Goal: Information Seeking & Learning: Compare options

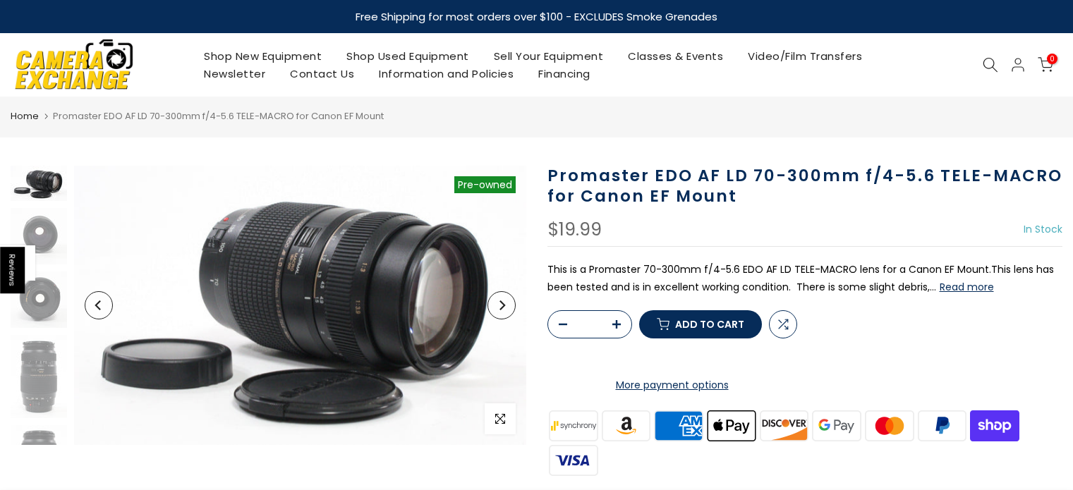
scroll to position [11, 0]
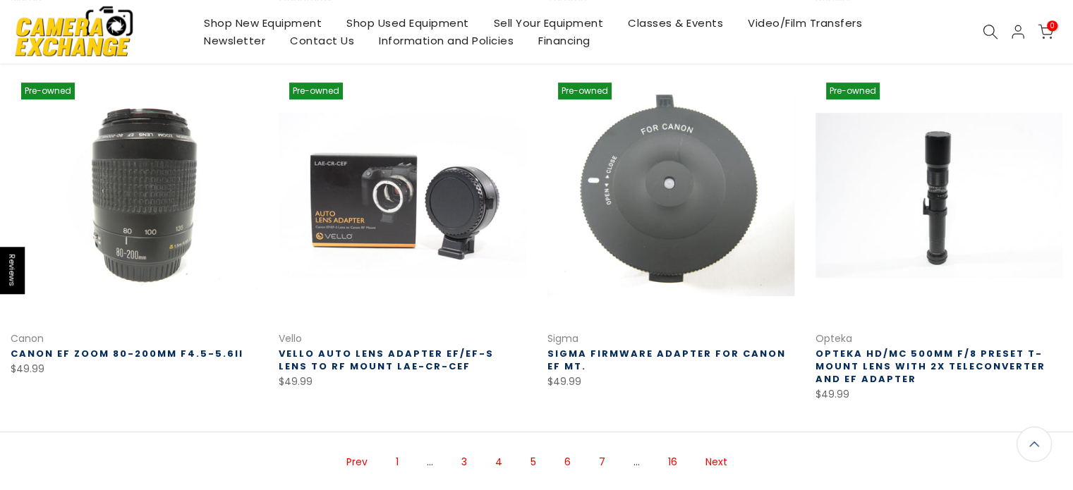
scroll to position [1059, 0]
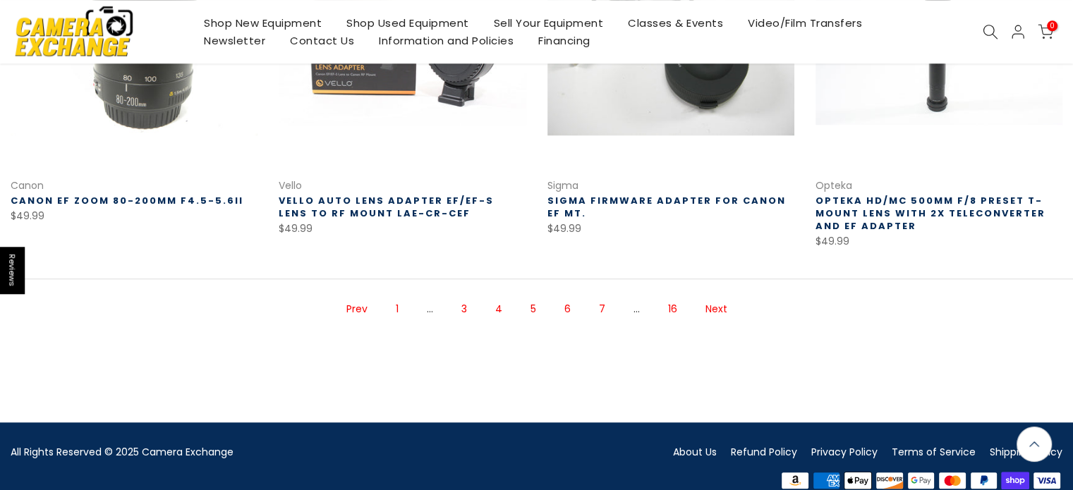
click at [570, 310] on link "6" at bounding box center [567, 309] width 20 height 25
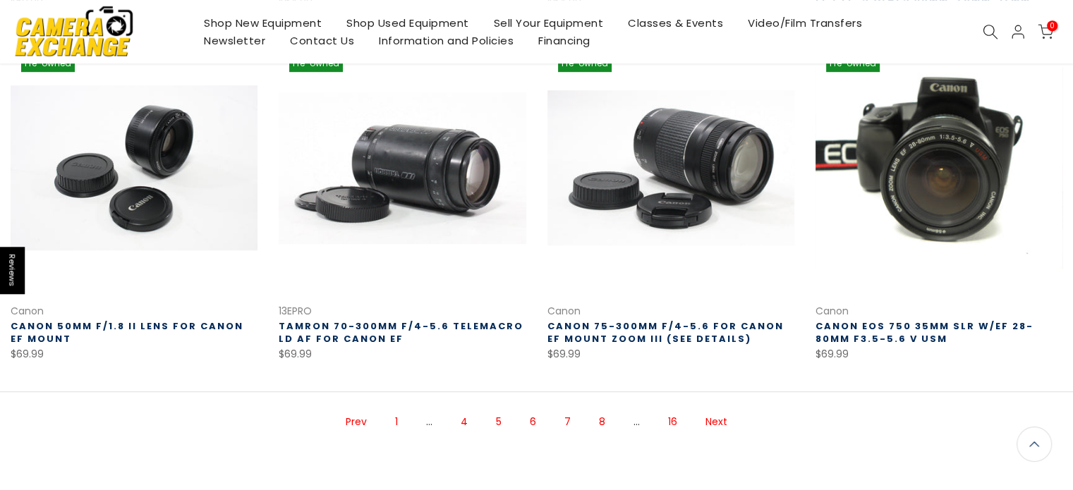
scroll to position [932, 0]
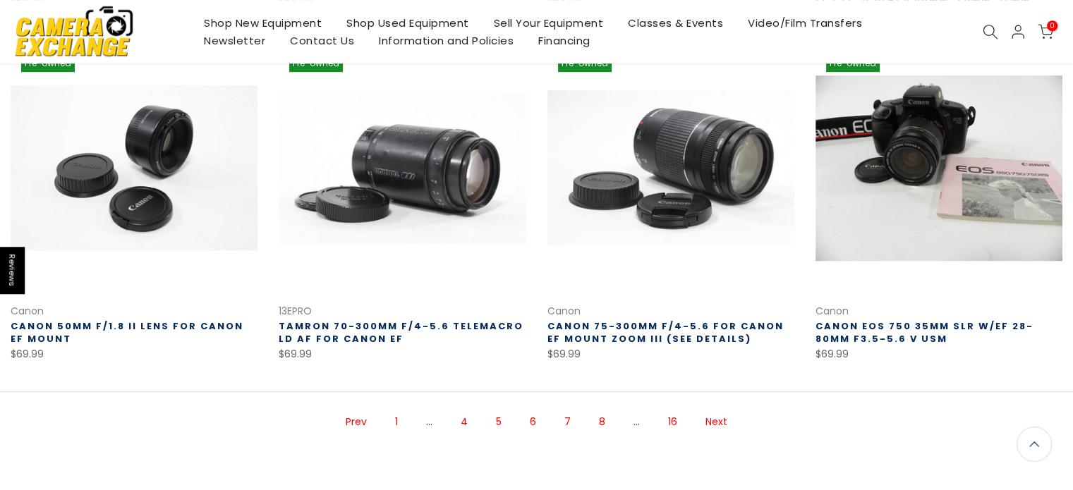
click at [569, 423] on link "7" at bounding box center [567, 422] width 20 height 25
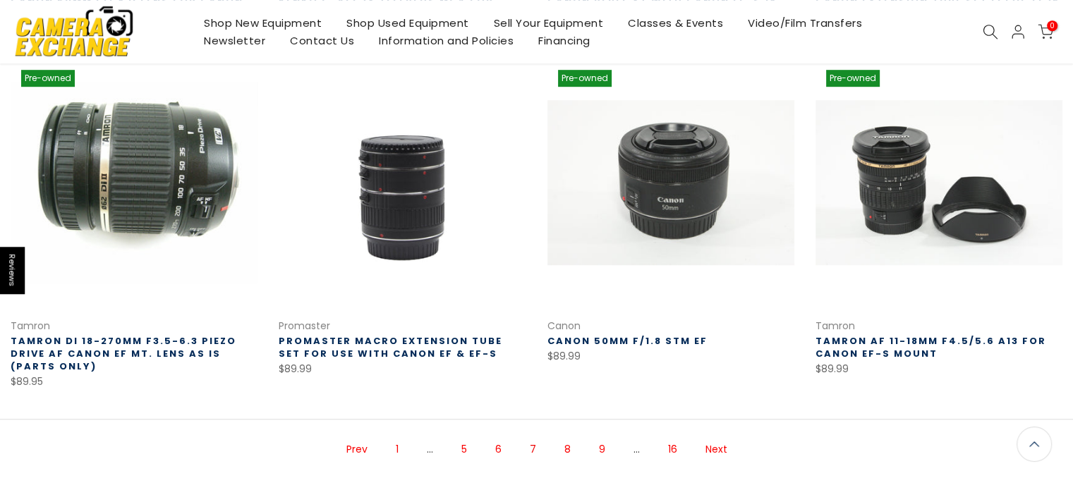
scroll to position [933, 0]
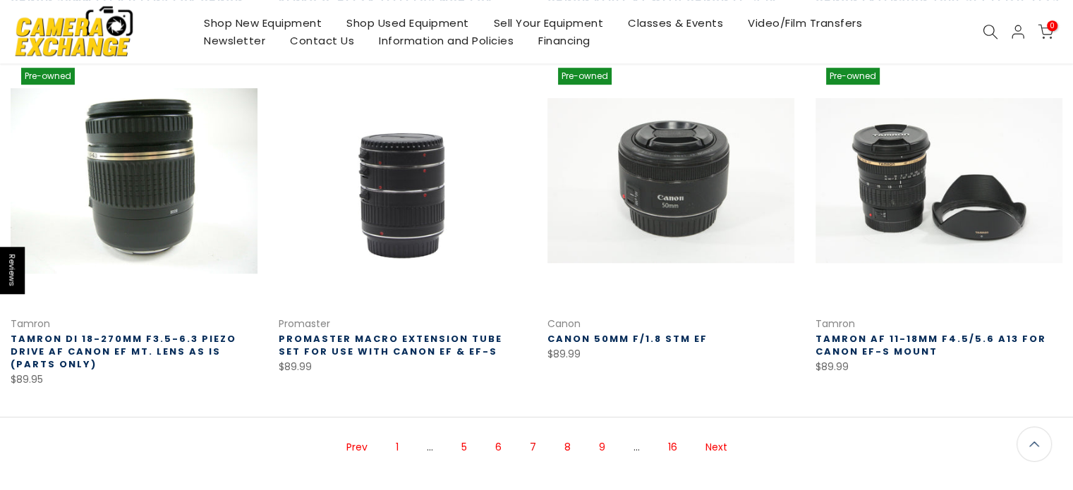
click at [567, 435] on link "8" at bounding box center [567, 447] width 20 height 25
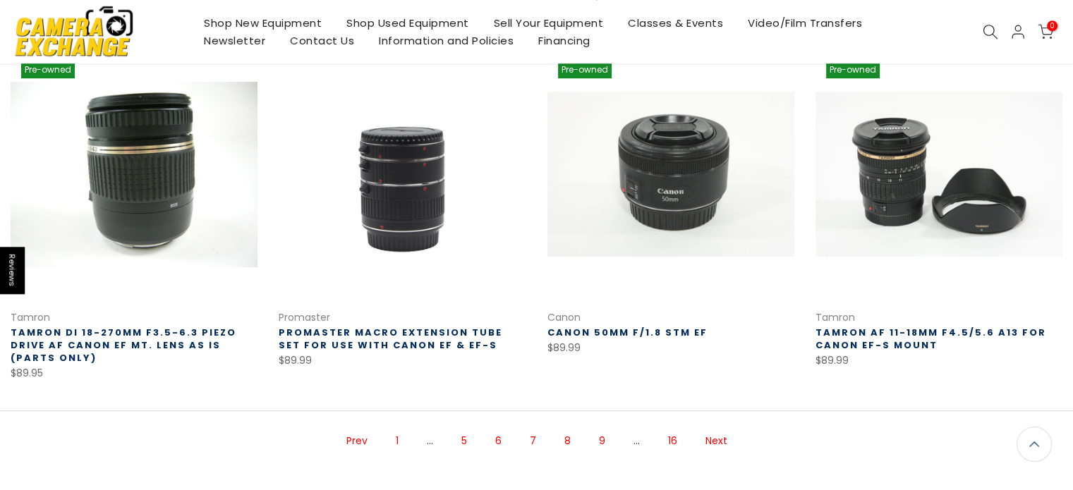
scroll to position [940, 0]
click at [567, 429] on link "8" at bounding box center [567, 441] width 20 height 25
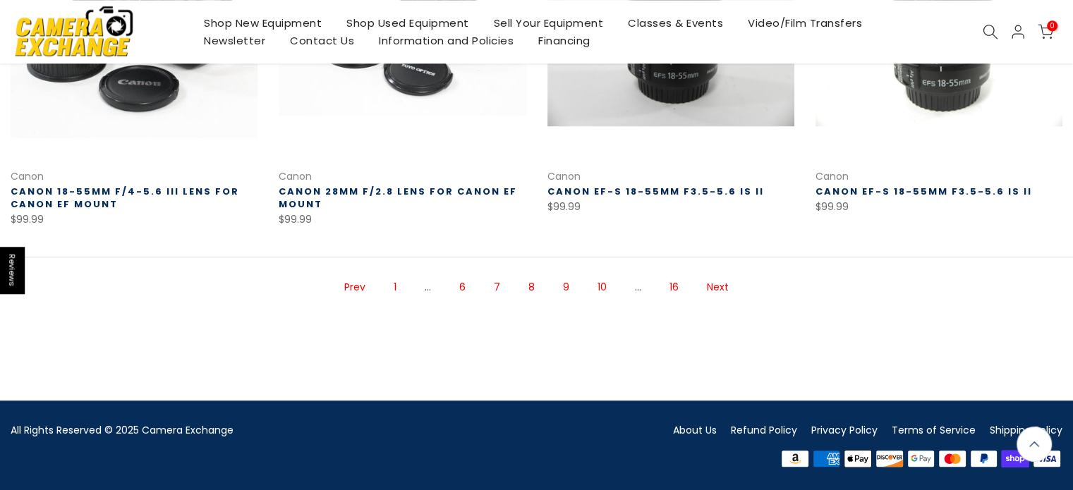
scroll to position [1067, 0]
click at [562, 284] on link "9" at bounding box center [566, 287] width 20 height 25
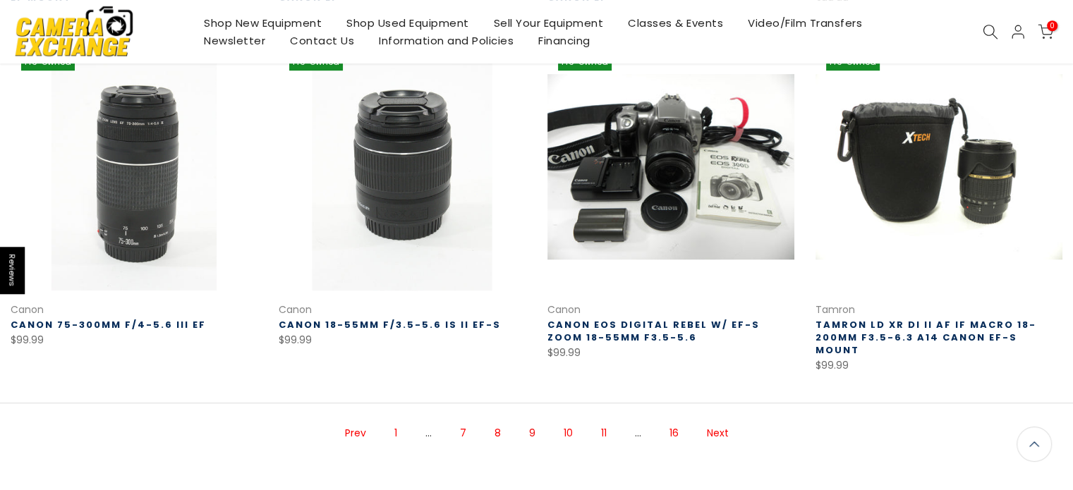
scroll to position [931, 0]
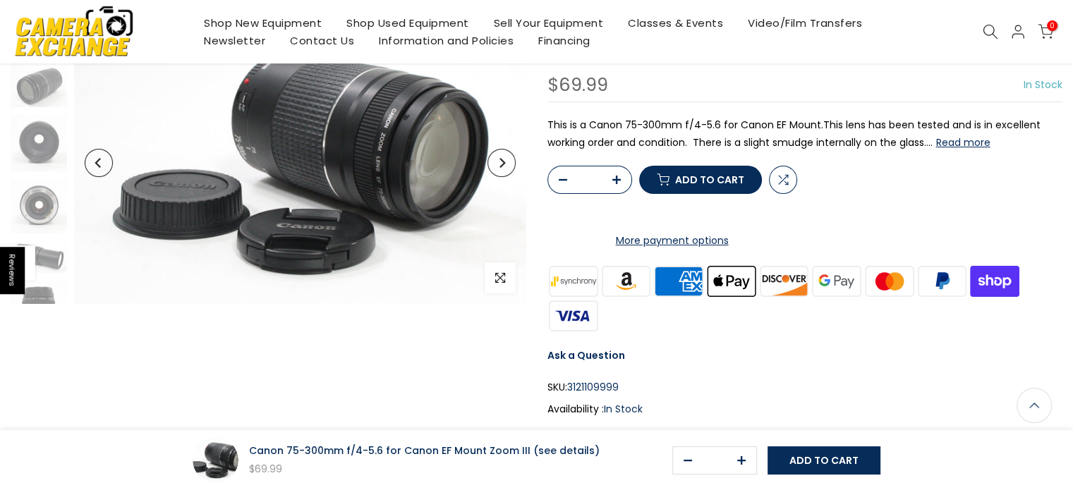
scroll to position [141, 0]
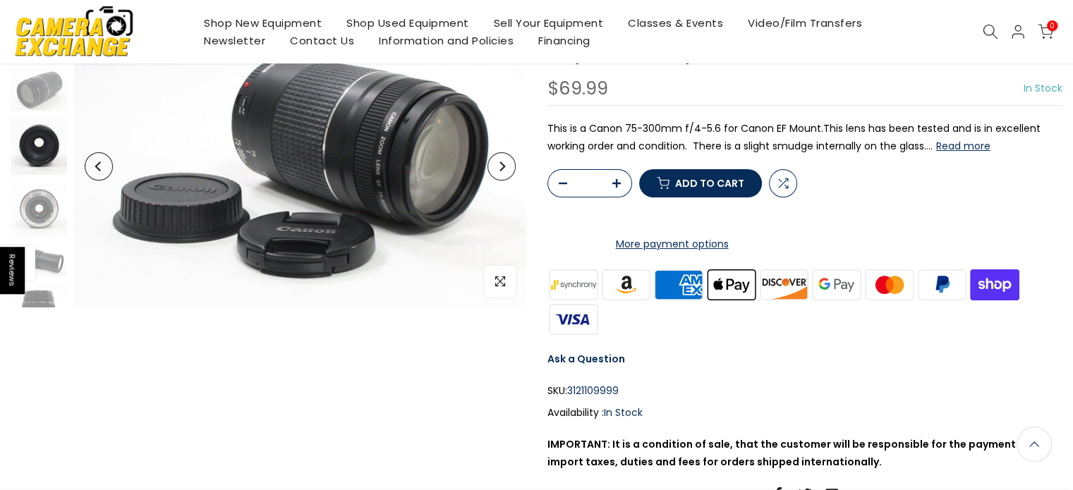
click at [35, 140] on img at bounding box center [39, 146] width 56 height 57
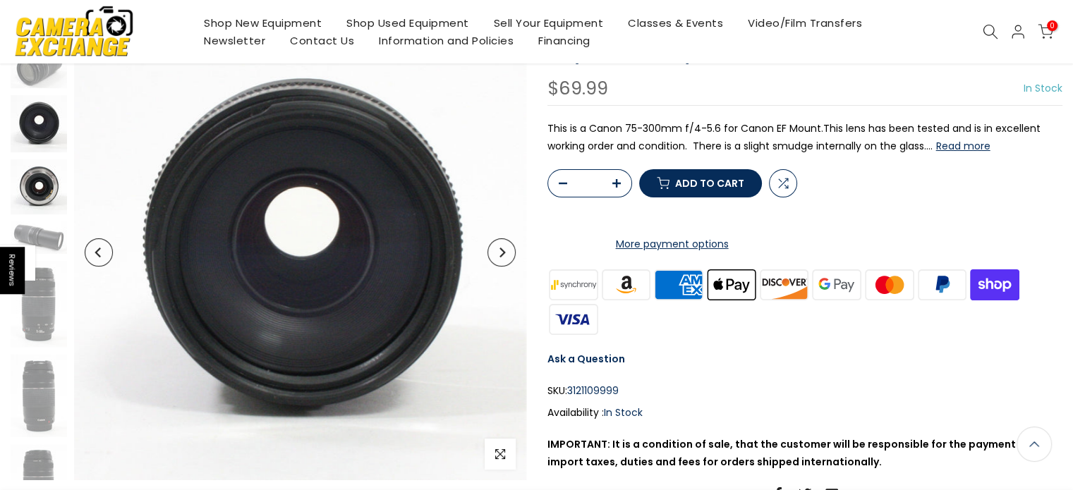
scroll to position [140, 0]
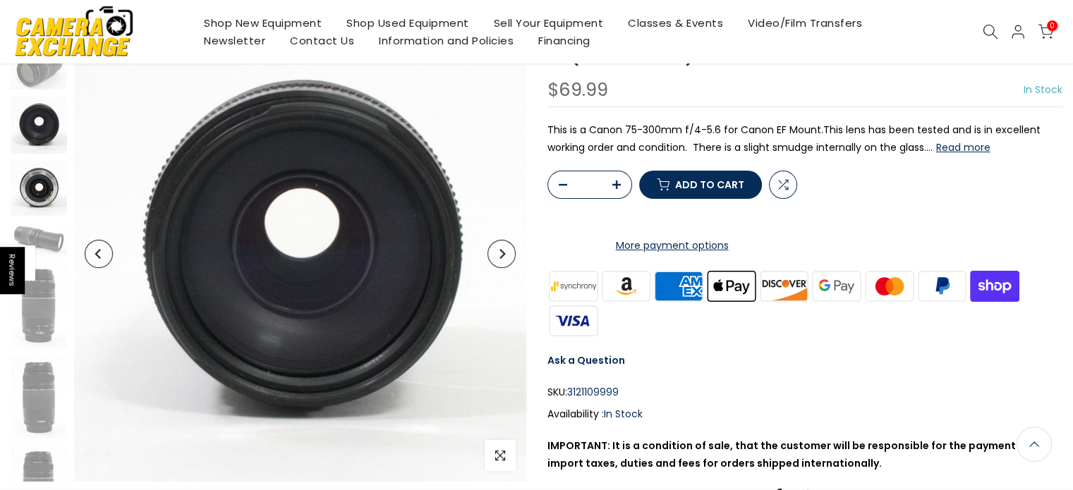
click at [32, 183] on img at bounding box center [39, 188] width 56 height 55
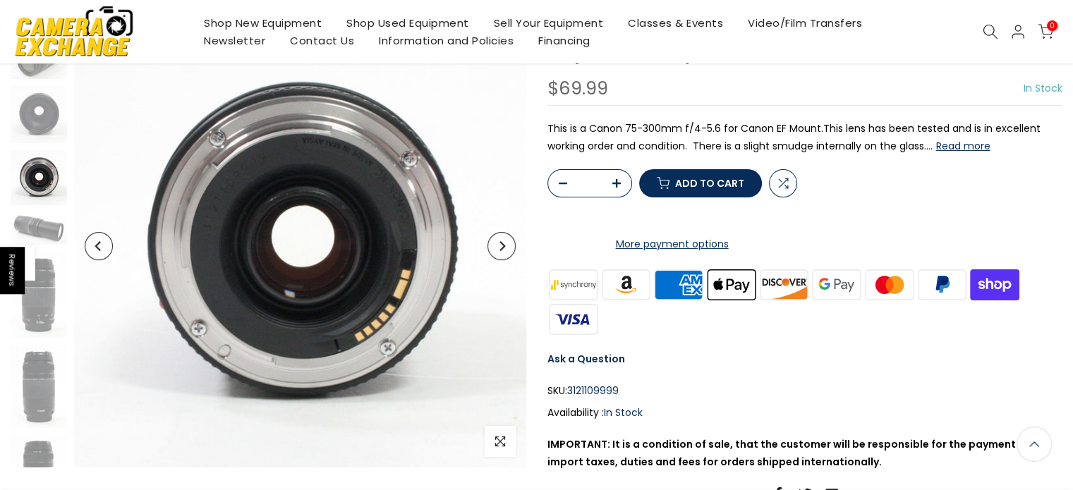
scroll to position [7, 0]
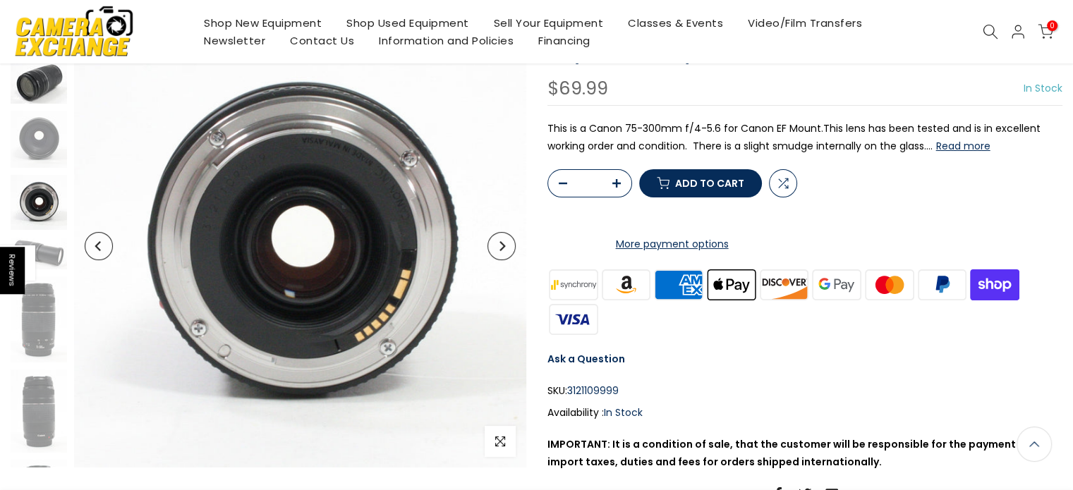
click at [39, 87] on img at bounding box center [39, 82] width 56 height 44
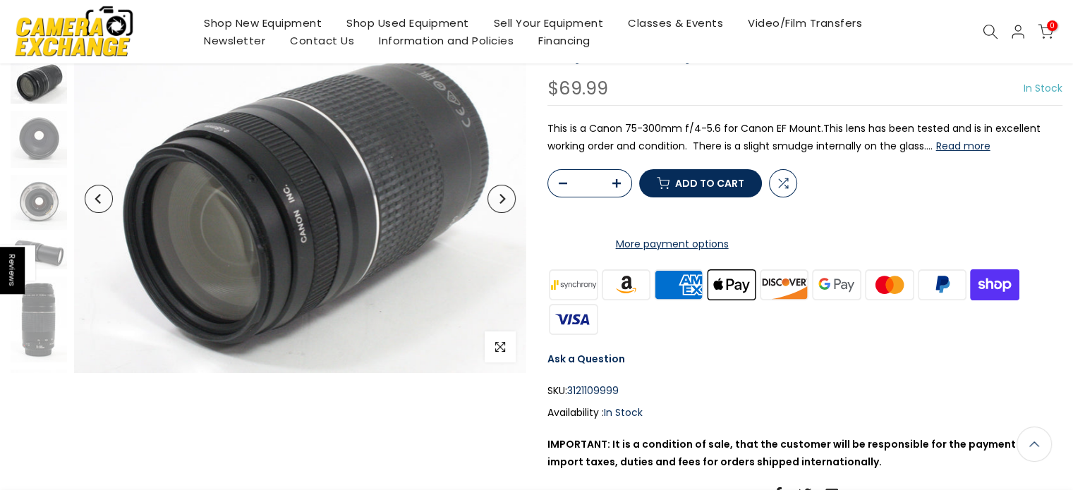
scroll to position [0, 0]
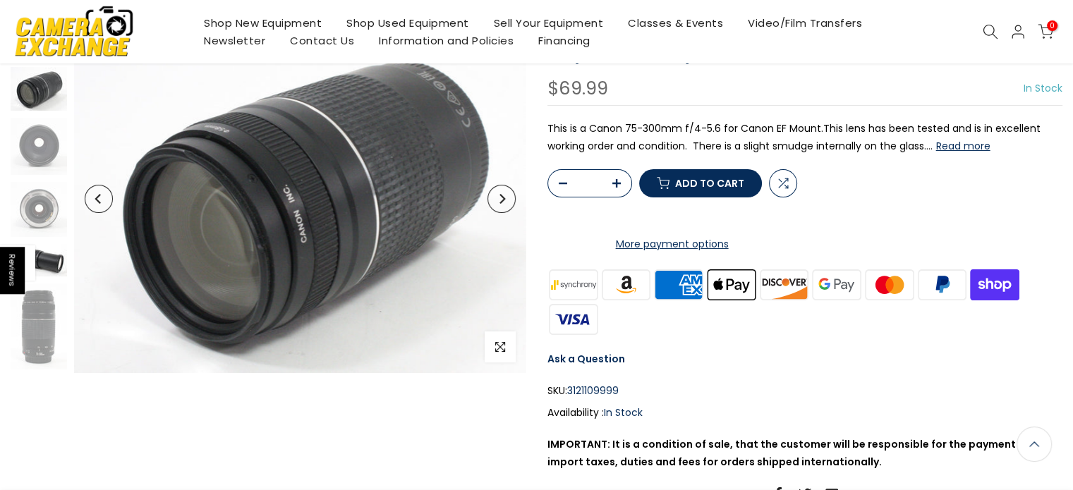
click at [46, 253] on img at bounding box center [39, 260] width 56 height 32
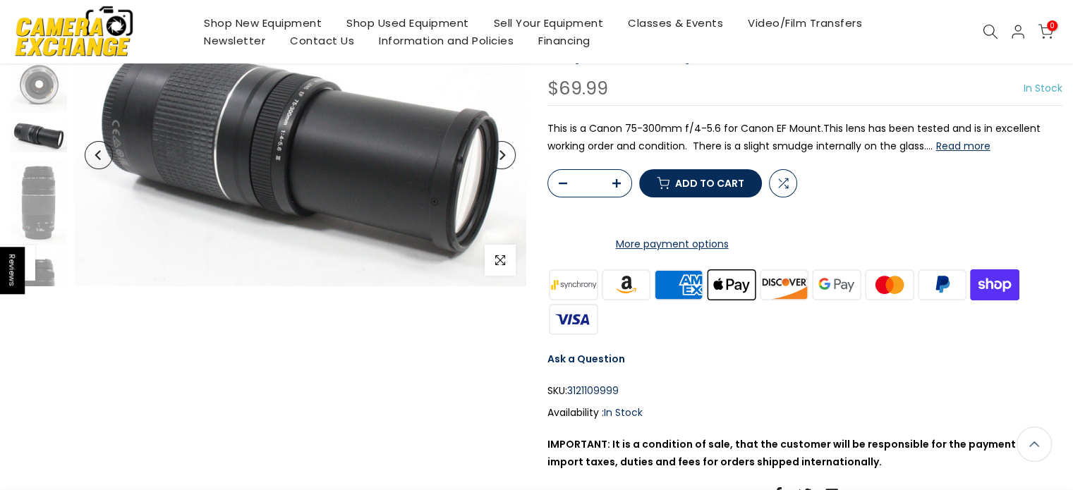
scroll to position [149, 0]
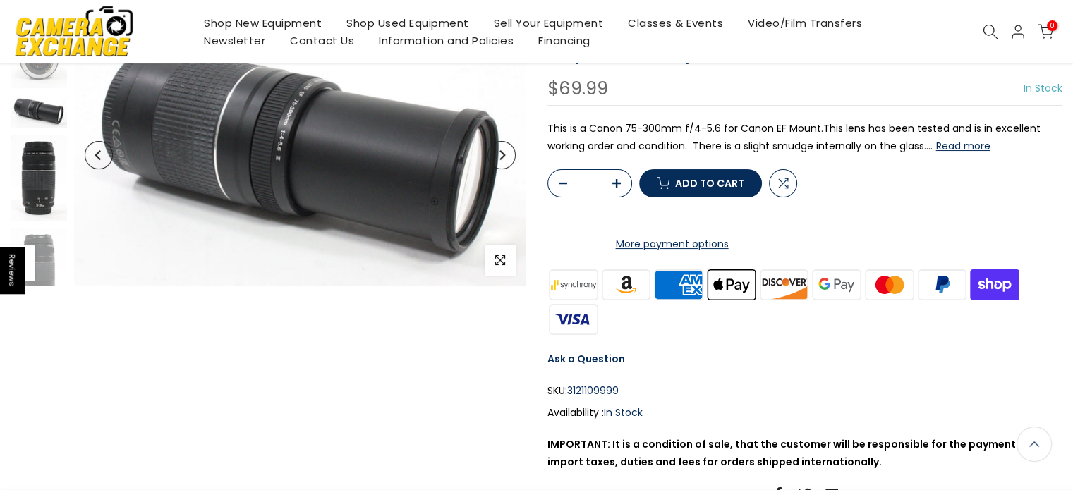
click at [51, 178] on img at bounding box center [39, 178] width 56 height 86
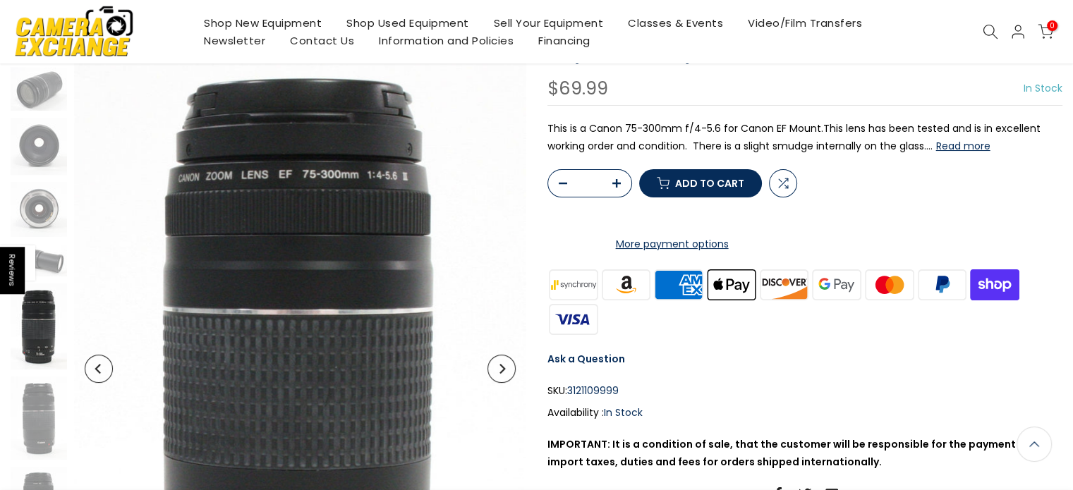
scroll to position [0, 0]
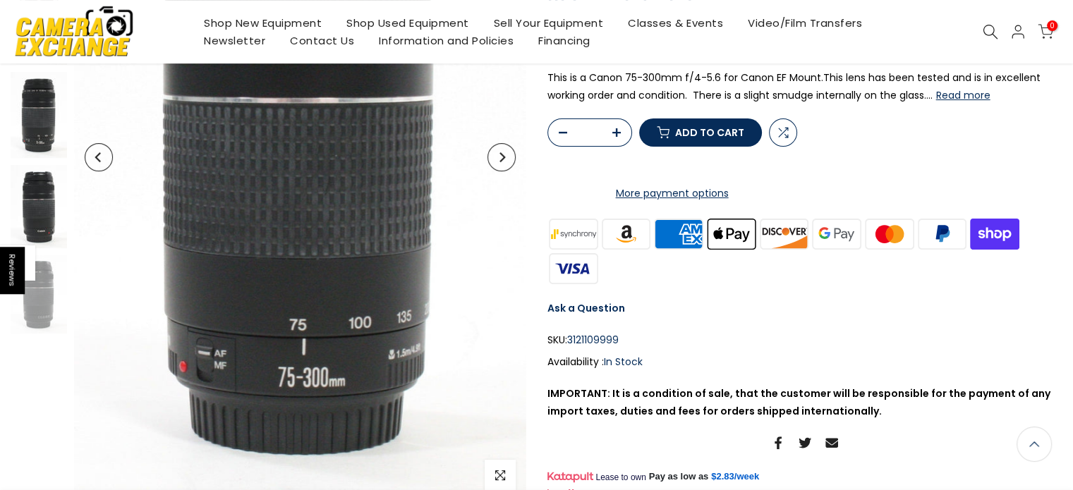
click at [48, 225] on img at bounding box center [39, 206] width 56 height 83
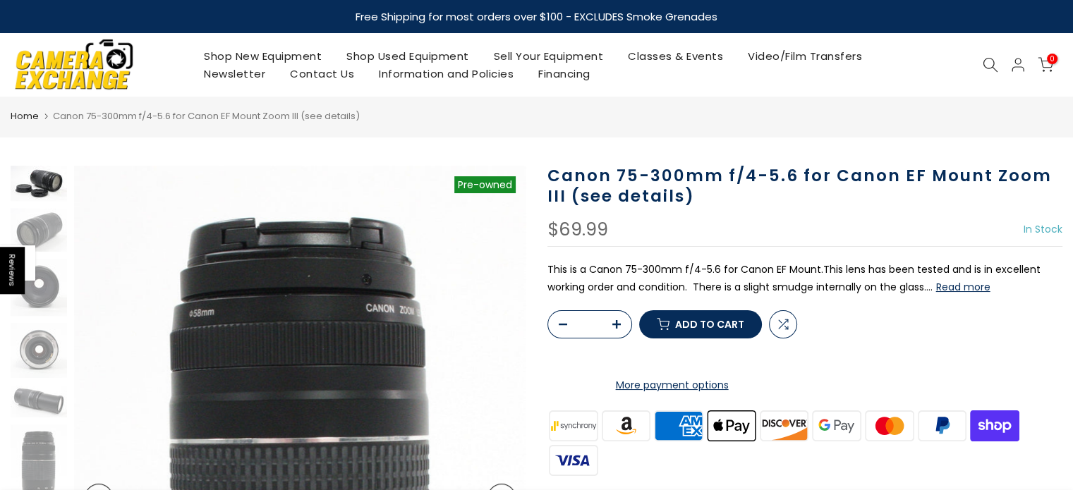
click at [44, 194] on img at bounding box center [39, 183] width 56 height 35
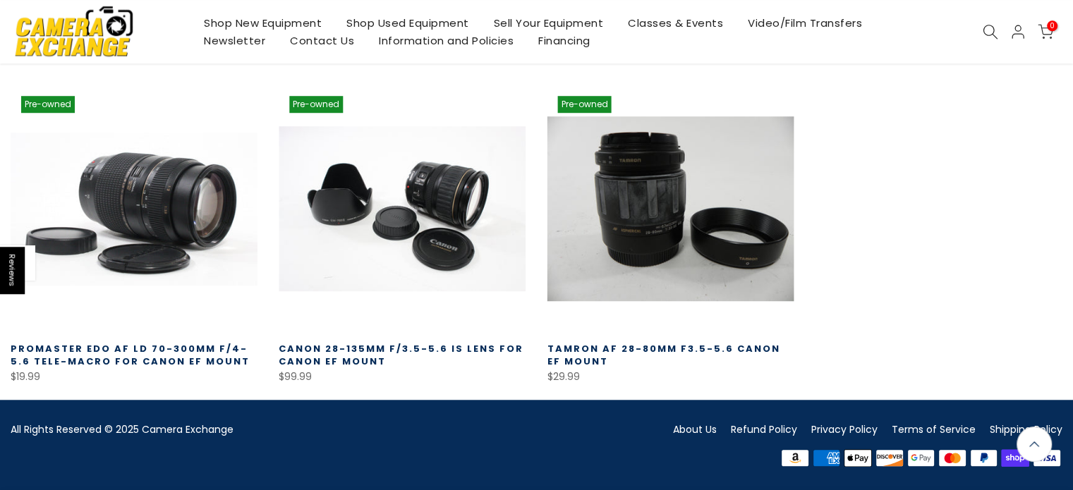
scroll to position [827, 0]
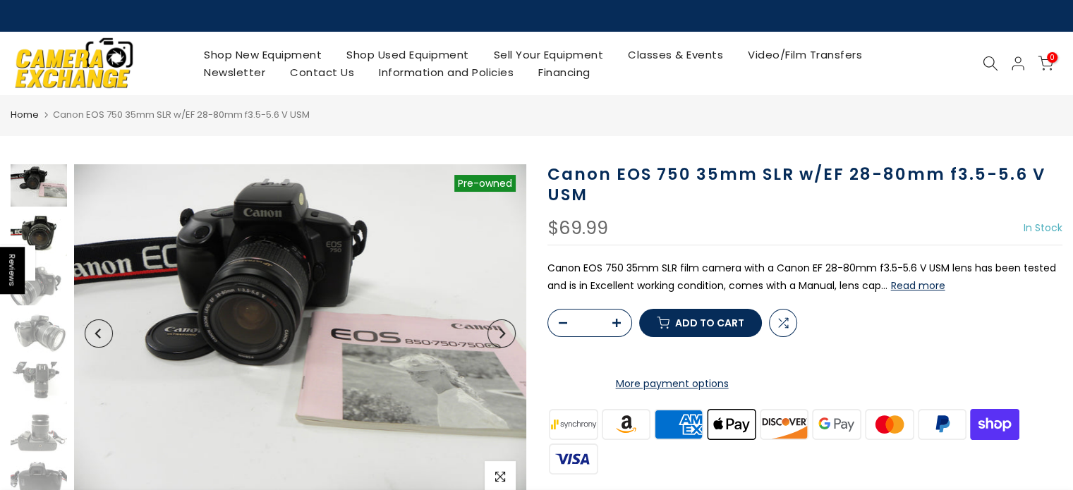
click at [54, 234] on img at bounding box center [39, 235] width 56 height 42
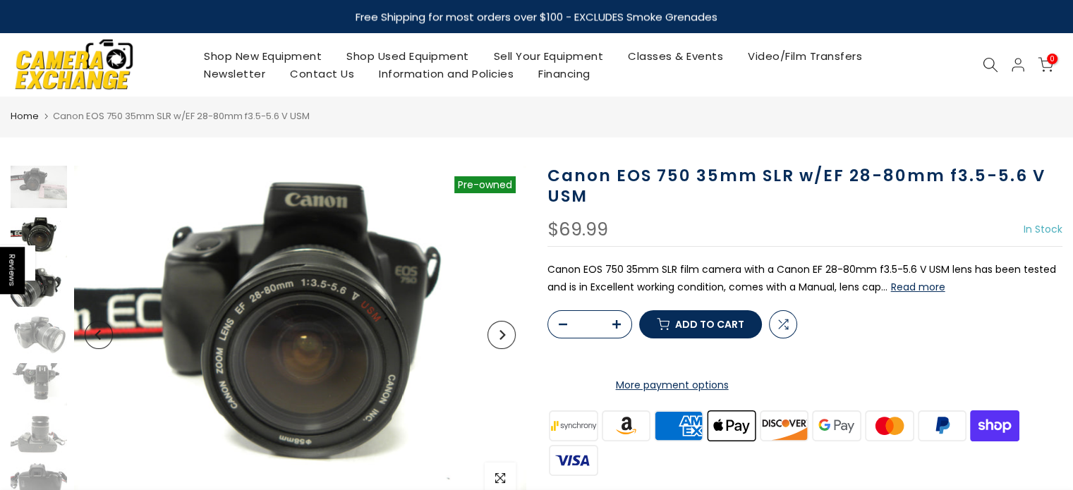
click at [48, 271] on img at bounding box center [39, 286] width 56 height 42
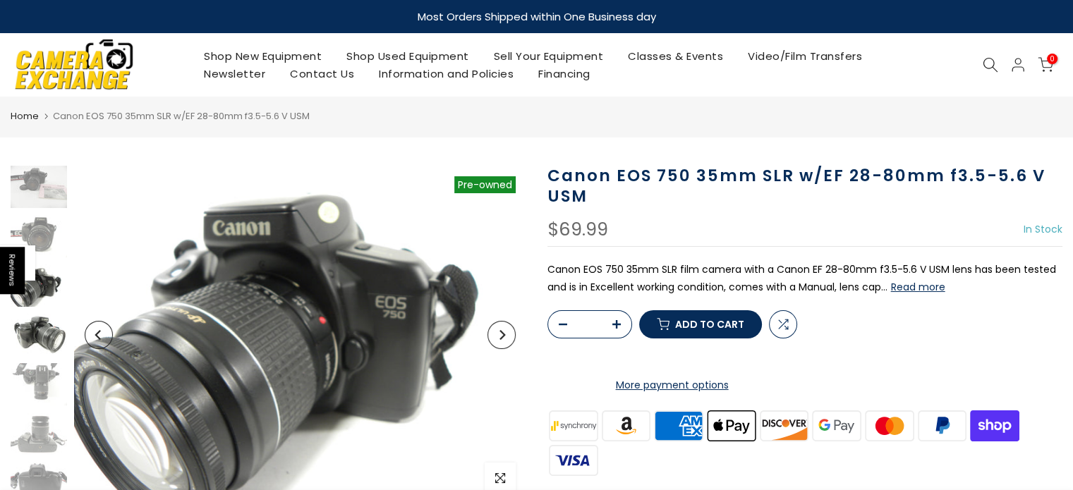
click at [38, 333] on img at bounding box center [39, 335] width 56 height 42
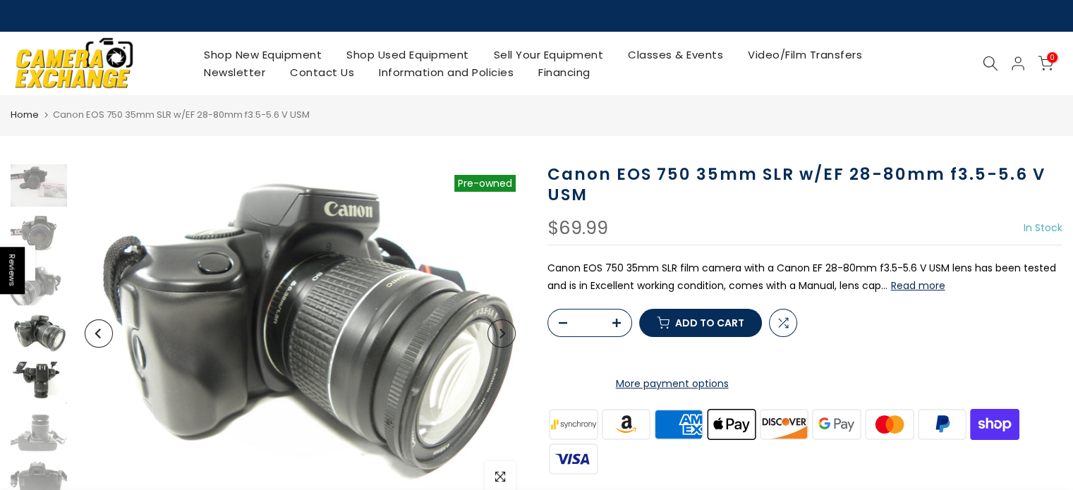
click at [40, 387] on img at bounding box center [39, 383] width 56 height 42
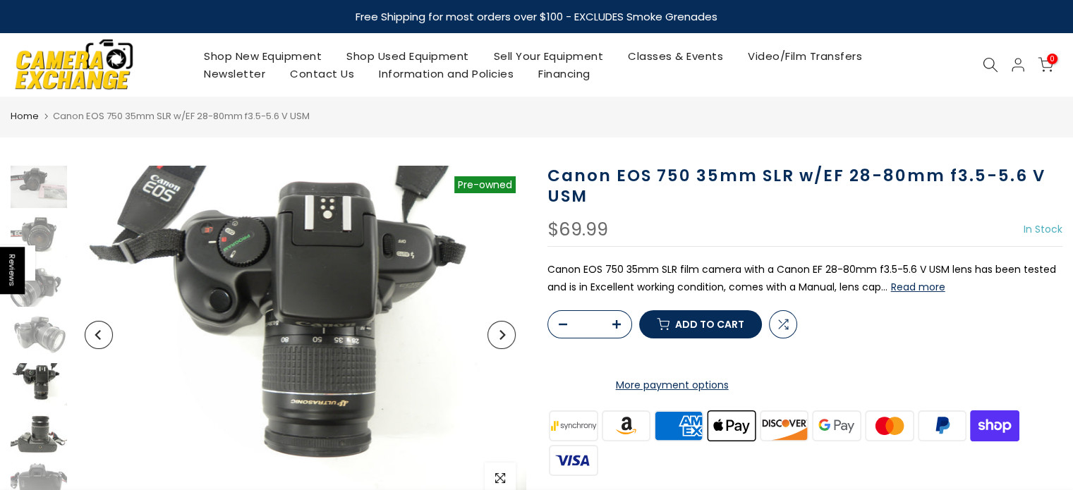
click at [37, 430] on img at bounding box center [39, 434] width 56 height 42
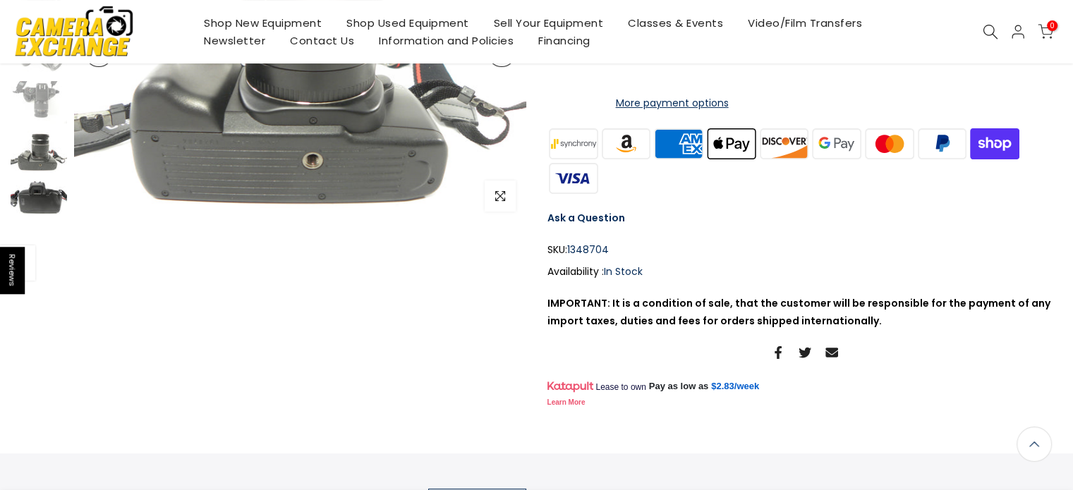
click at [48, 211] on img at bounding box center [39, 201] width 56 height 42
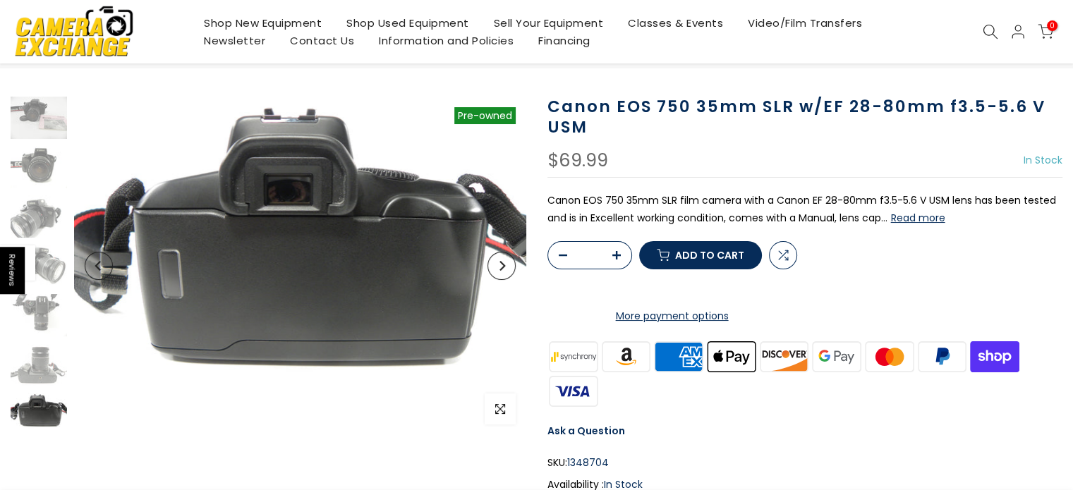
scroll to position [71, 0]
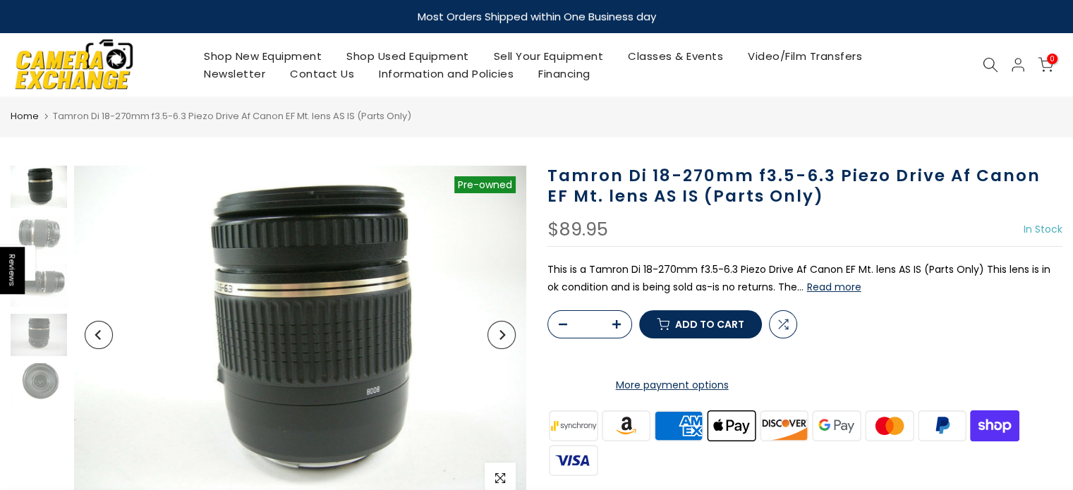
click at [508, 338] on button "Next" at bounding box center [502, 335] width 28 height 28
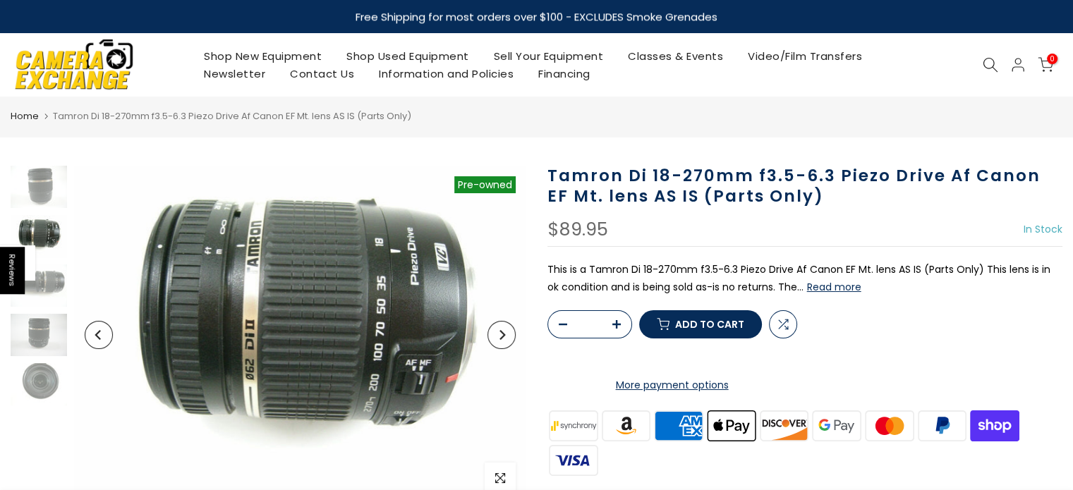
click at [507, 346] on button "Next" at bounding box center [502, 335] width 28 height 28
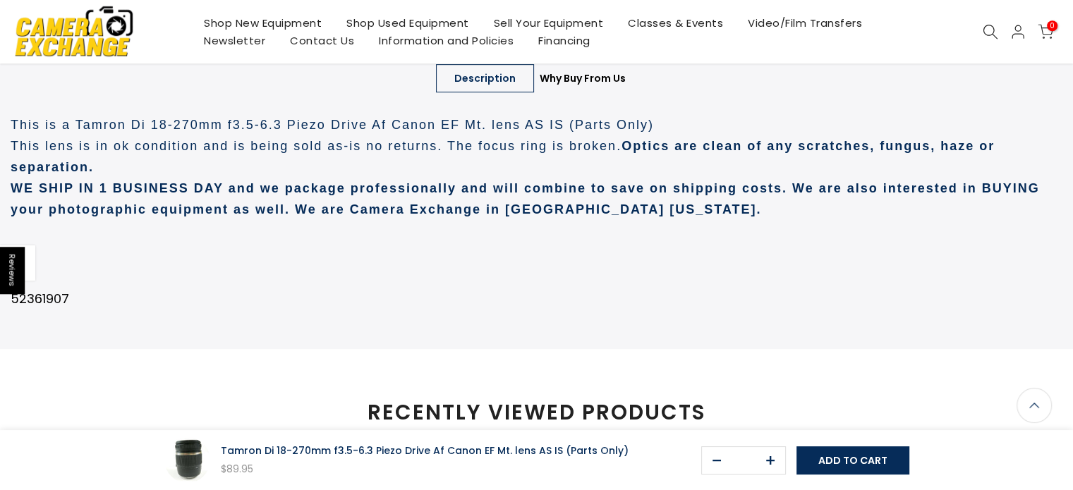
scroll to position [704, 0]
